Goal: Book appointment/travel/reservation

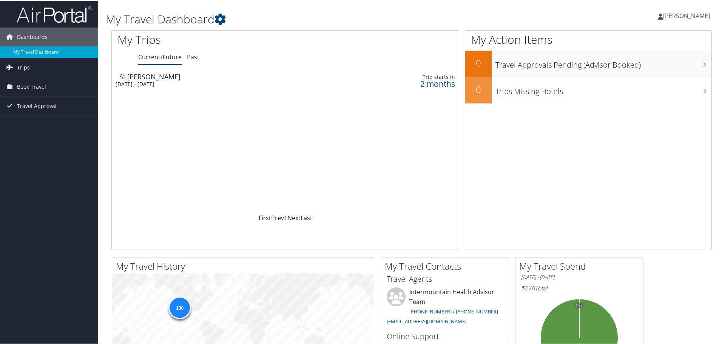
click at [23, 67] on span "Trips" at bounding box center [23, 66] width 13 height 19
click at [37, 82] on link "Current/Future Trips" at bounding box center [49, 81] width 98 height 11
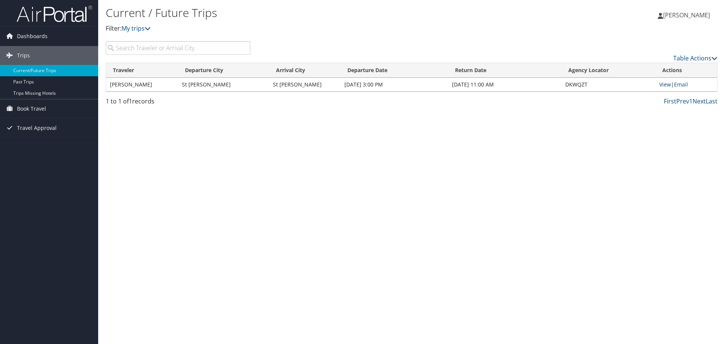
click at [666, 84] on link "View" at bounding box center [665, 84] width 12 height 7
click at [25, 53] on span "Trips" at bounding box center [23, 55] width 13 height 19
click at [20, 72] on span "Book Travel" at bounding box center [31, 74] width 29 height 19
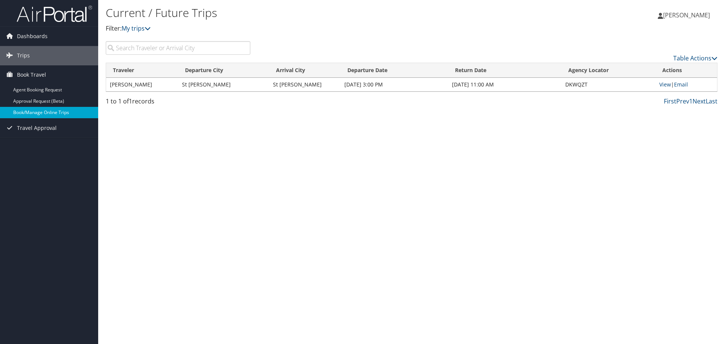
drag, startPoint x: 248, startPoint y: 211, endPoint x: 51, endPoint y: 110, distance: 222.2
click at [246, 210] on div "Current / Future Trips Filter: My trips JAMIE MILLETT JAMIE MILLETT My Settings…" at bounding box center [411, 172] width 627 height 344
click at [32, 32] on span "Dashboards" at bounding box center [32, 36] width 31 height 19
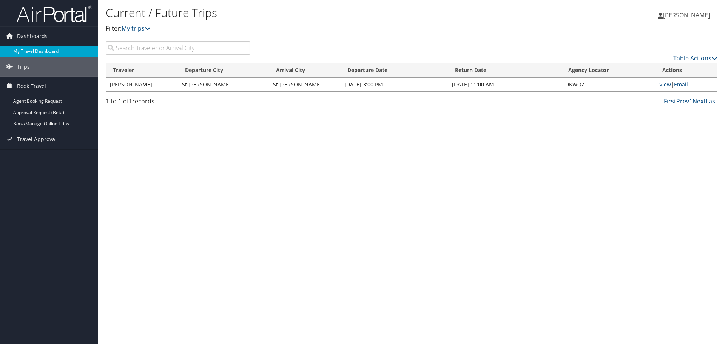
click at [30, 46] on link "My Travel Dashboard" at bounding box center [49, 51] width 98 height 11
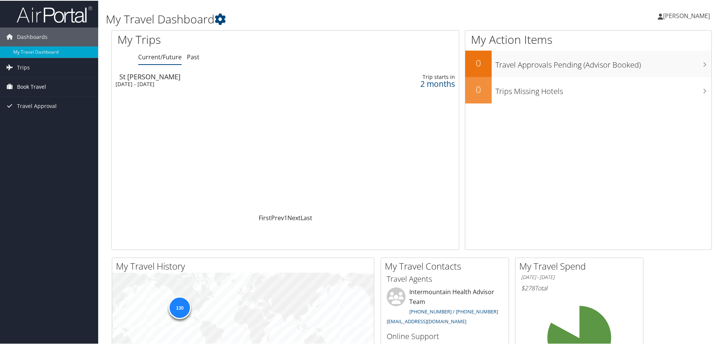
click at [39, 87] on span "Book Travel" at bounding box center [31, 86] width 29 height 19
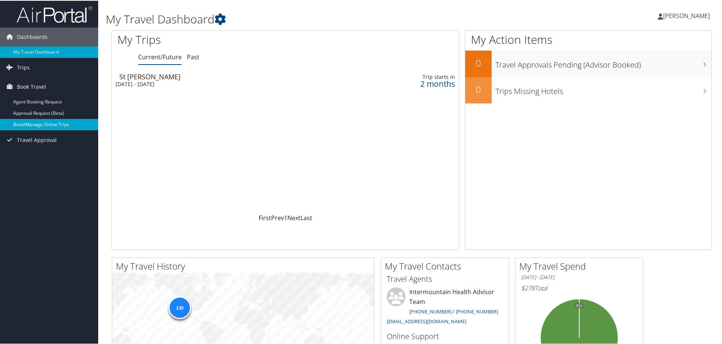
click at [35, 122] on link "Book/Manage Online Trips" at bounding box center [49, 123] width 98 height 11
